Goal: Browse casually

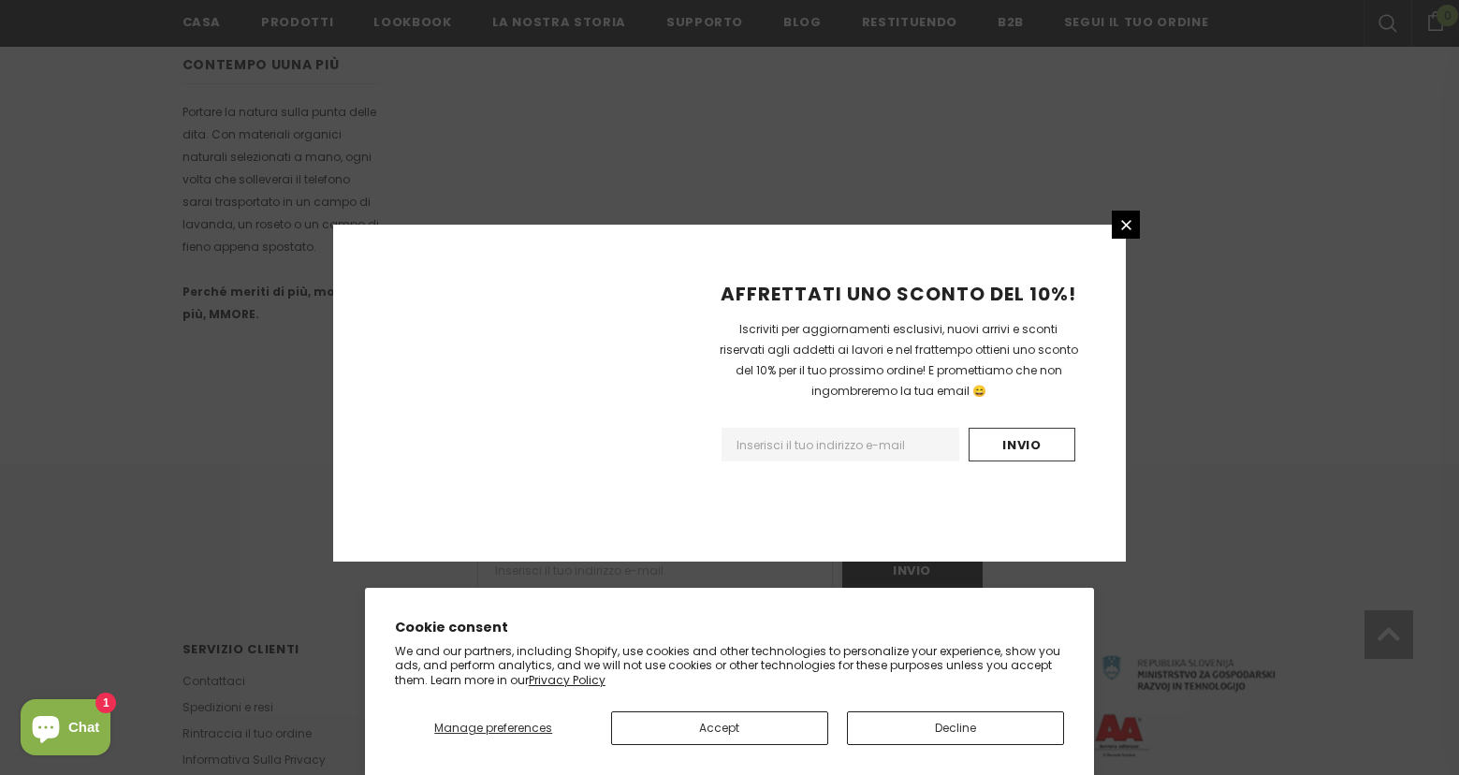
scroll to position [1143, 0]
